Goal: Task Accomplishment & Management: Manage account settings

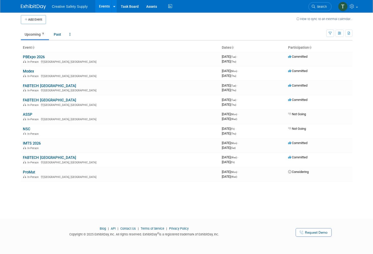
scroll to position [2, 0]
click at [28, 71] on link "Modex" at bounding box center [28, 71] width 11 height 5
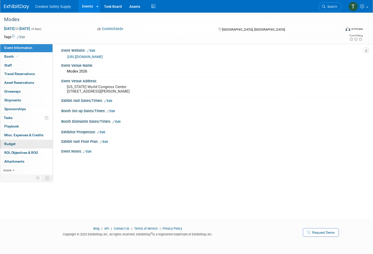
scroll to position [2, 0]
click at [11, 146] on span "Budget" at bounding box center [9, 144] width 11 height 4
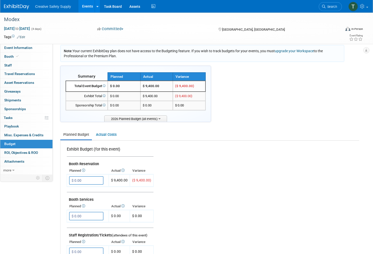
scroll to position [7, 0]
click at [108, 132] on link "Actual Costs" at bounding box center [106, 134] width 26 height 9
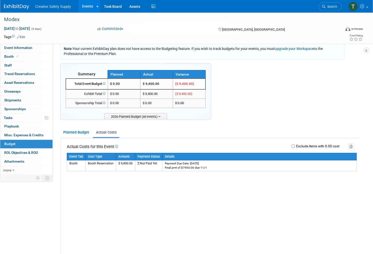
scroll to position [9, 0]
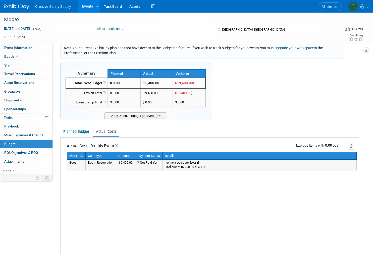
click at [145, 161] on td "Not Paid Yet" at bounding box center [148, 165] width 27 height 11
drag, startPoint x: 137, startPoint y: 162, endPoint x: 141, endPoint y: 162, distance: 4.3
click at [137, 162] on icon at bounding box center [138, 162] width 2 height 3
click at [76, 130] on link "Planned Budget" at bounding box center [76, 131] width 32 height 9
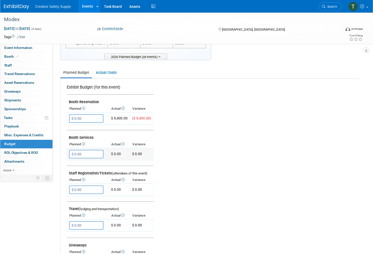
scroll to position [68, 0]
click at [84, 106] on icon at bounding box center [83, 107] width 4 height 3
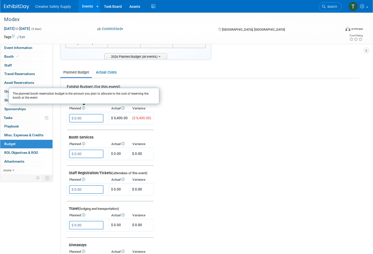
click at [84, 106] on icon at bounding box center [83, 107] width 4 height 3
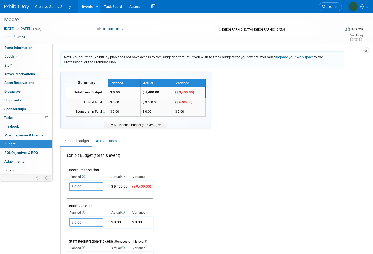
scroll to position [0, 0]
click at [9, 57] on span "Booth" at bounding box center [11, 56] width 15 height 4
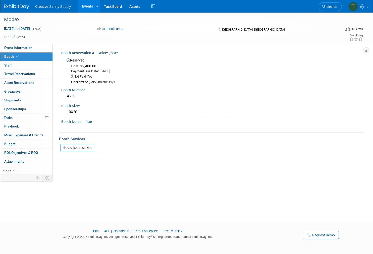
click at [114, 53] on link "Edit" at bounding box center [113, 53] width 8 height 4
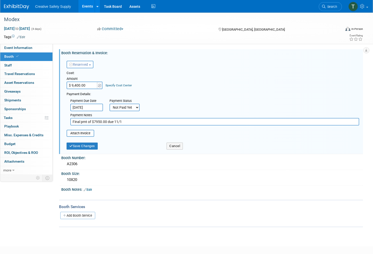
click at [96, 105] on input "Nov 1, 2025" at bounding box center [86, 108] width 33 height 8
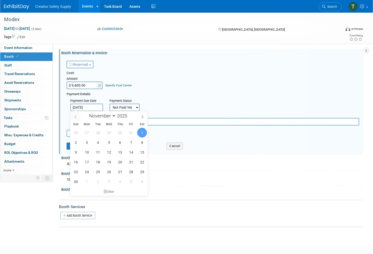
click at [75, 117] on icon at bounding box center [76, 117] width 4 height 4
click at [75, 117] on icon at bounding box center [76, 116] width 2 height 3
click at [75, 117] on icon at bounding box center [76, 117] width 4 height 4
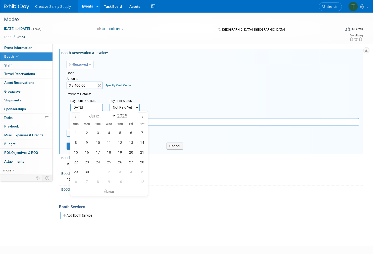
click at [75, 117] on icon at bounding box center [76, 117] width 4 height 4
click at [142, 116] on icon at bounding box center [143, 117] width 4 height 4
click at [76, 118] on icon at bounding box center [76, 117] width 4 height 4
click at [76, 118] on icon at bounding box center [76, 116] width 2 height 3
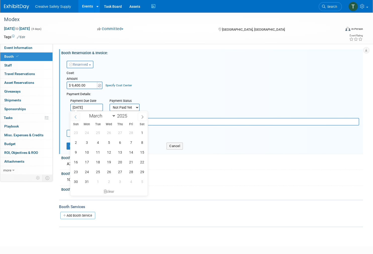
click at [76, 118] on icon at bounding box center [76, 116] width 2 height 3
select select "0"
click at [76, 118] on icon at bounding box center [76, 116] width 2 height 3
type input "2024"
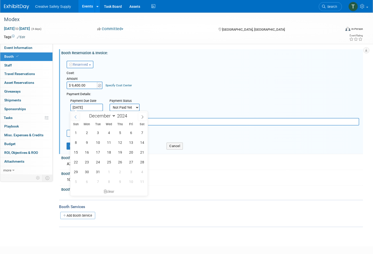
click at [76, 118] on icon at bounding box center [76, 116] width 2 height 3
select select "9"
click at [109, 172] on span "30" at bounding box center [109, 172] width 10 height 10
type input "Oct 30, 2024"
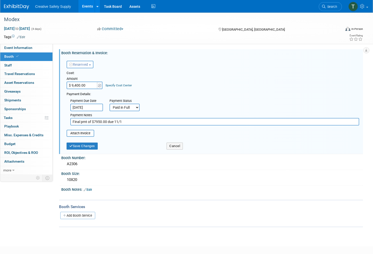
select select "2"
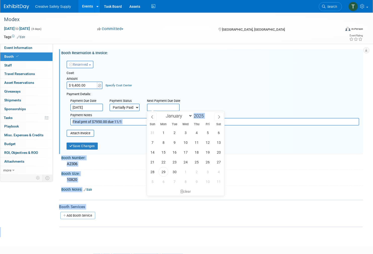
drag, startPoint x: 156, startPoint y: 106, endPoint x: 166, endPoint y: 104, distance: 10.0
click at [156, 106] on input "text" at bounding box center [163, 108] width 33 height 8
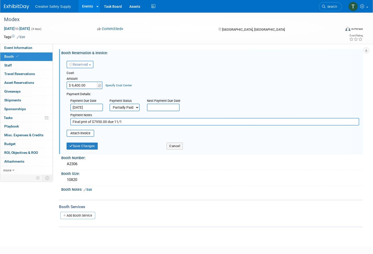
drag, startPoint x: 357, startPoint y: 100, endPoint x: 159, endPoint y: 64, distance: 200.7
click at [160, 64] on div "Reserved Need to Reserve Reserved No Reservation Required Ideally by:" at bounding box center [213, 63] width 300 height 15
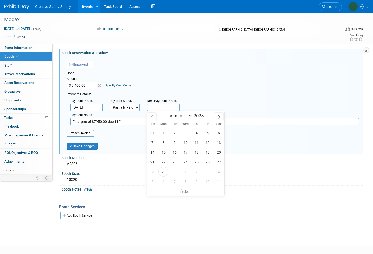
click at [167, 106] on input "text" at bounding box center [163, 108] width 33 height 8
click at [152, 116] on icon at bounding box center [152, 117] width 4 height 4
select select "7"
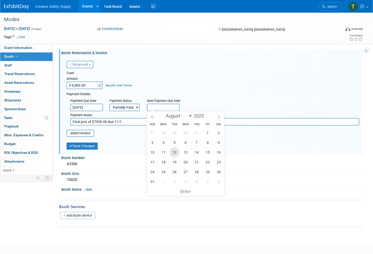
click at [176, 152] on span "12" at bounding box center [174, 152] width 10 height 10
type input "Aug 12, 2025"
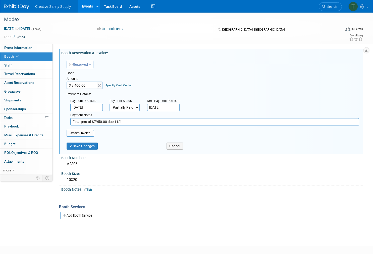
scroll to position [0, 0]
click at [100, 121] on input "Final pmt of $7950.00 due 11/1" at bounding box center [214, 122] width 289 height 8
drag, startPoint x: 94, startPoint y: 121, endPoint x: 107, endPoint y: 120, distance: 12.9
click at [107, 120] on input "Final pmt of $7950.00 due 11/1" at bounding box center [214, 122] width 289 height 8
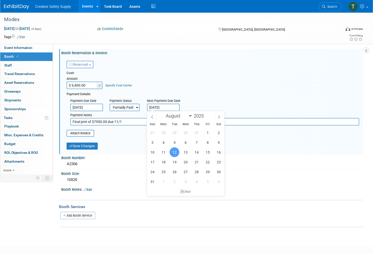
click at [172, 106] on input "Aug 12, 2025" at bounding box center [163, 108] width 33 height 8
click at [219, 115] on span at bounding box center [218, 116] width 9 height 9
select select "10"
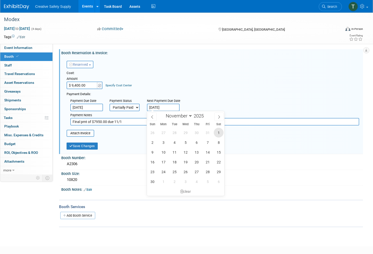
click at [219, 130] on span "1" at bounding box center [219, 133] width 10 height 10
type input "Nov 1, 2025"
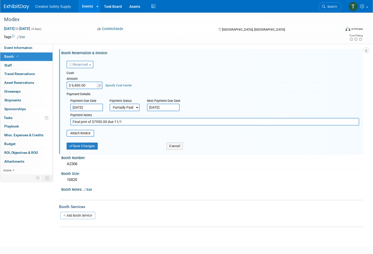
scroll to position [1, 0]
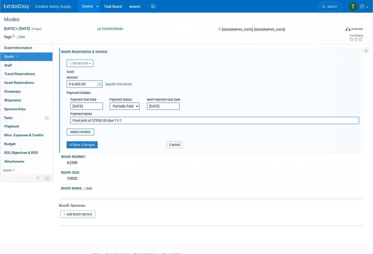
click at [89, 120] on input "Final pmt of $7950.00 due 11/1" at bounding box center [214, 121] width 289 height 8
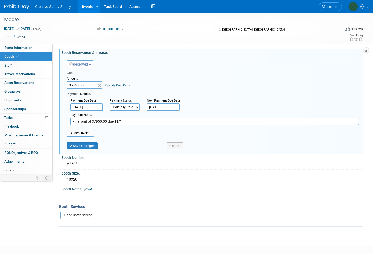
scroll to position [0, 0]
click at [85, 121] on input "Final pmt of $7950.00 due 11/1" at bounding box center [214, 122] width 289 height 8
click at [111, 120] on input "Final pmt of $7950.00 due 11/1" at bounding box center [214, 122] width 289 height 8
click at [83, 119] on input "Final pmt of $7950.00 due 11/1" at bounding box center [214, 122] width 289 height 8
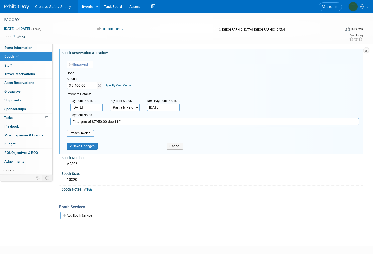
click at [95, 113] on div "Payment Notes" at bounding box center [214, 115] width 289 height 5
click at [126, 122] on input "Final pmt of $7950.00 due 11/1" at bounding box center [214, 122] width 289 height 8
drag, startPoint x: 104, startPoint y: 121, endPoint x: 109, endPoint y: 120, distance: 4.5
click at [107, 121] on input "Final pmt of $7950.00 due 11/1" at bounding box center [214, 122] width 289 height 8
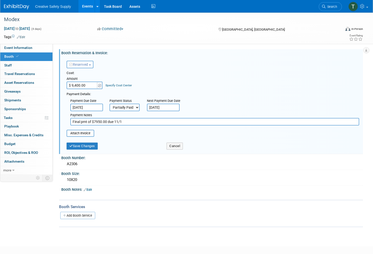
click at [95, 122] on input "Final pmt of $7950.00 due 11/1" at bounding box center [214, 122] width 289 height 8
click at [95, 126] on div "Cost: Amount $ 9,400.00 Specify Cost Center Cost Center -- Not Specified --" at bounding box center [212, 104] width 292 height 66
click at [92, 120] on input "Final pmt of $7950.00 due 11/1" at bounding box center [214, 122] width 289 height 8
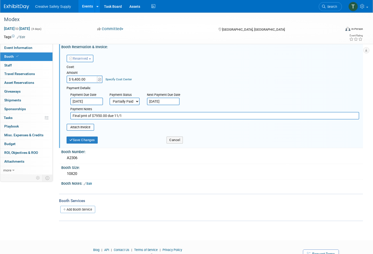
scroll to position [6, 0]
click at [16, 7] on img at bounding box center [16, 6] width 25 height 5
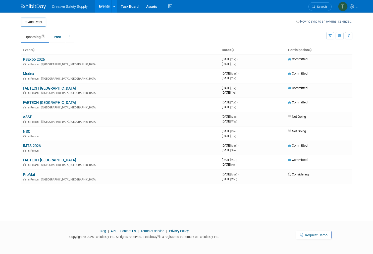
click at [41, 102] on link "FABTECH [GEOGRAPHIC_DATA]" at bounding box center [49, 102] width 53 height 5
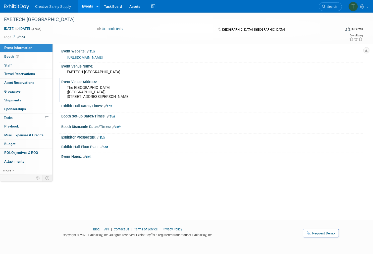
scroll to position [2, 0]
click at [11, 56] on span "Booth" at bounding box center [12, 56] width 16 height 4
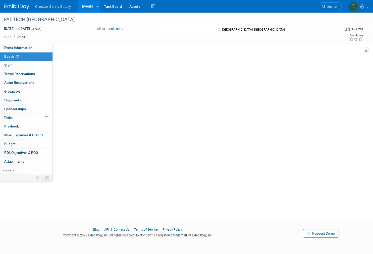
scroll to position [0, 0]
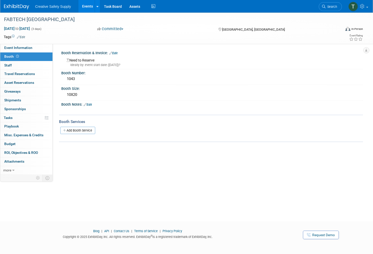
click at [114, 52] on link "Edit" at bounding box center [113, 53] width 8 height 4
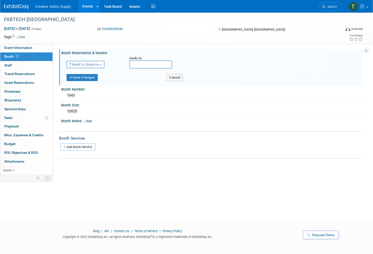
click at [98, 65] on span "Need to Reserve" at bounding box center [84, 64] width 30 height 4
click at [92, 79] on link "Reserved" at bounding box center [94, 80] width 54 height 7
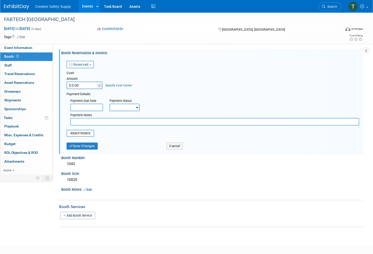
drag, startPoint x: 89, startPoint y: 85, endPoint x: 60, endPoint y: 84, distance: 28.9
click at [63, 84] on div "Reserved Need to Reserve Reserved No Reservation Required Ideally by: Cost:" at bounding box center [211, 104] width 301 height 98
type input "$ 7,600.00"
click at [161, 90] on div "Cost: Amount $ 7,600.00 Specify Cost Center Cost Center -- Not Specified --" at bounding box center [212, 98] width 292 height 55
click at [94, 107] on input "text" at bounding box center [86, 108] width 33 height 8
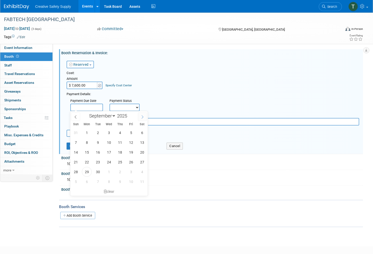
click at [143, 115] on span at bounding box center [142, 116] width 9 height 9
select select "11"
click at [97, 151] on span "16" at bounding box center [98, 152] width 10 height 10
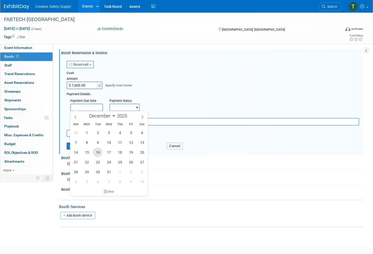
type input "Dec 16, 2025"
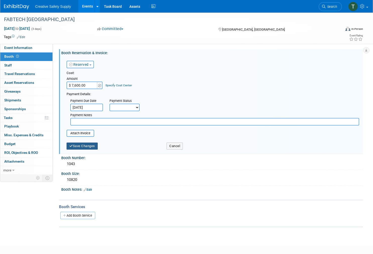
click at [85, 146] on button "Save Changes" at bounding box center [81, 146] width 31 height 7
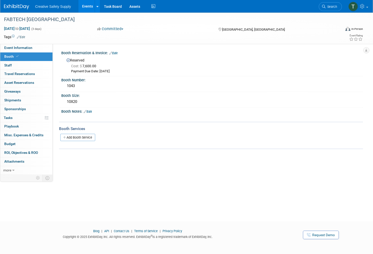
click at [14, 7] on img at bounding box center [16, 6] width 25 height 5
